Goal: Transaction & Acquisition: Register for event/course

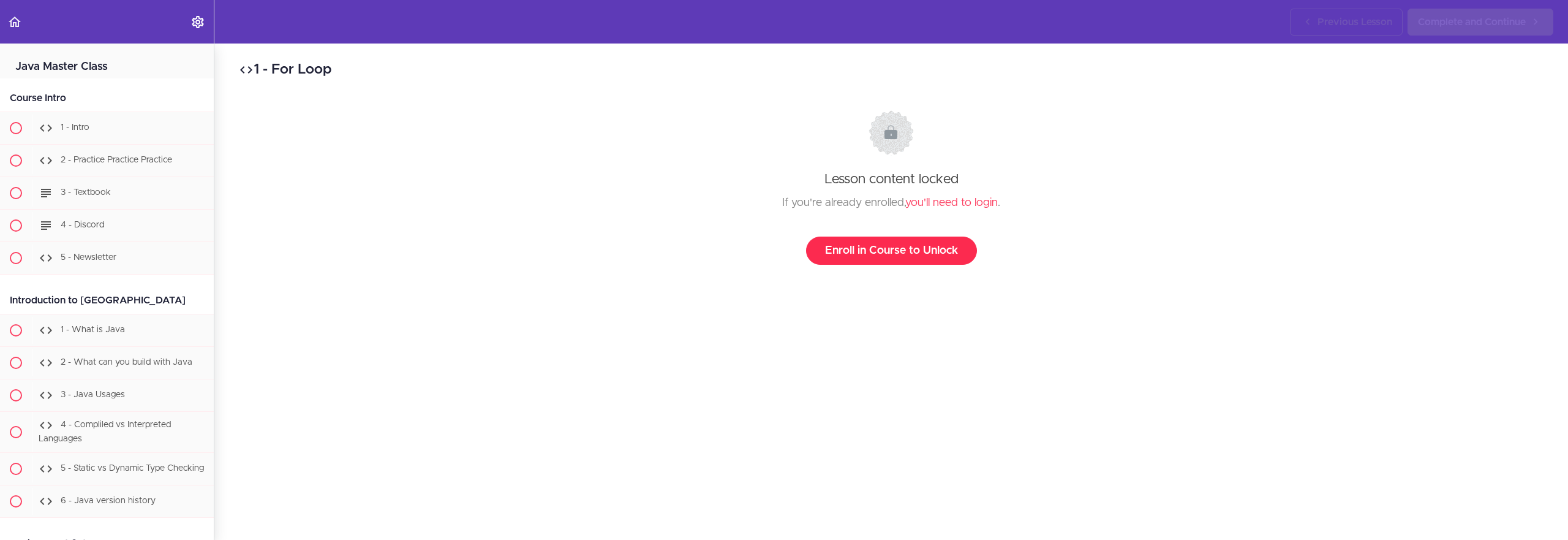
scroll to position [1943, 0]
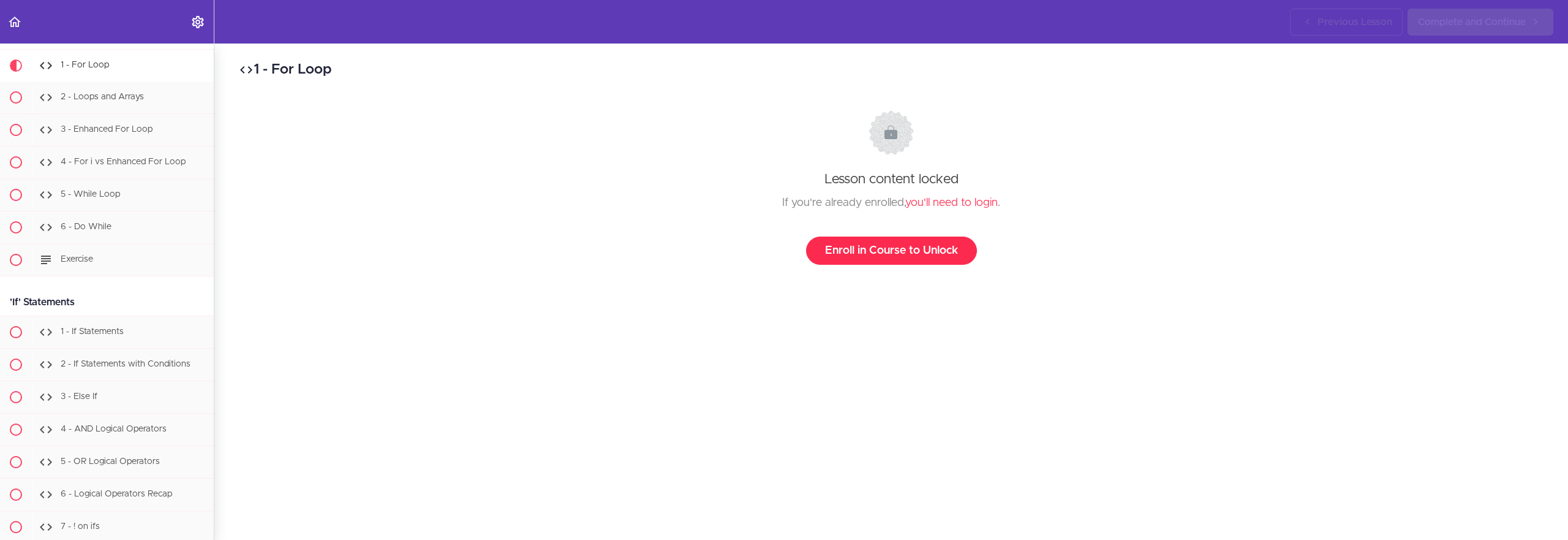
click at [881, 259] on link "Enroll in Course to Unlock" at bounding box center [891, 251] width 171 height 28
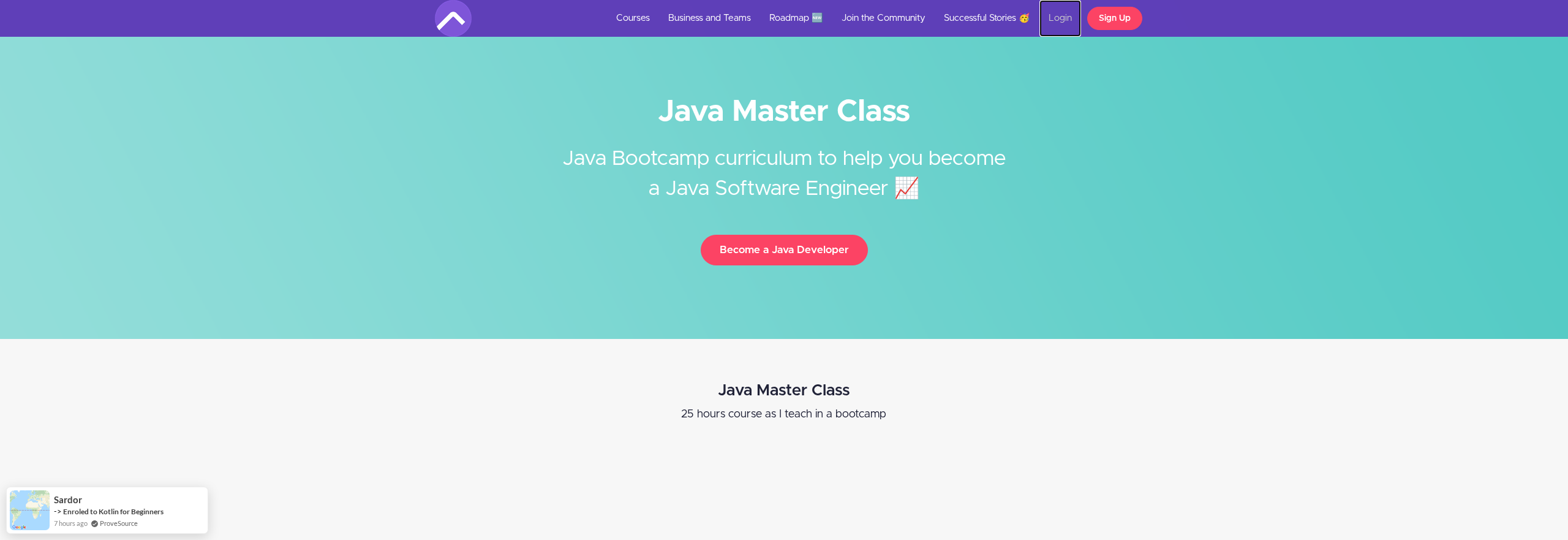
click at [1069, 18] on link "Login" at bounding box center [1060, 18] width 42 height 37
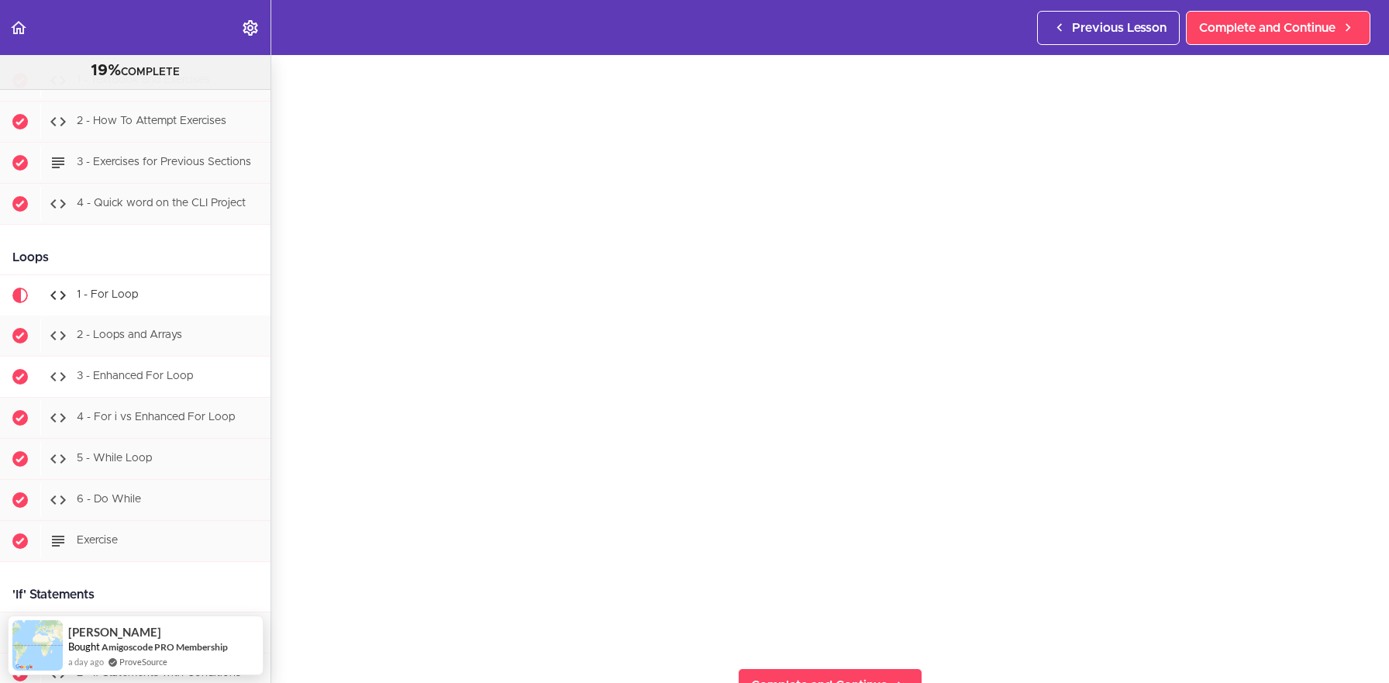
scroll to position [2372, 0]
